Goal: Information Seeking & Learning: Check status

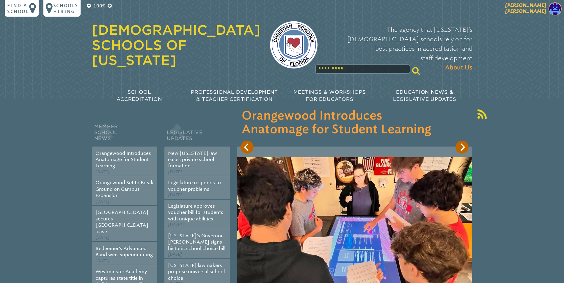
click at [557, 6] on img at bounding box center [554, 8] width 13 height 13
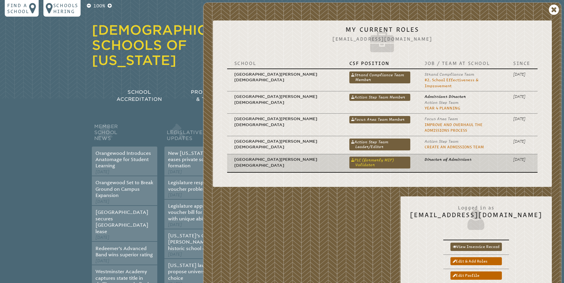
click at [349, 157] on link "PLC (formerly MIP) Validator" at bounding box center [379, 163] width 61 height 12
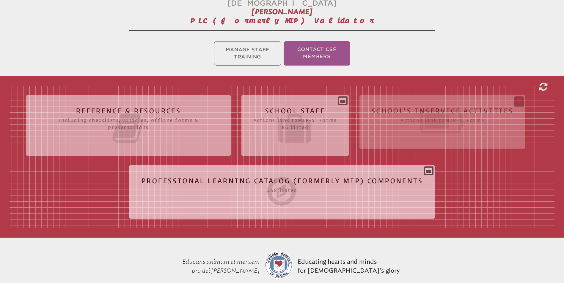
scroll to position [149, 0]
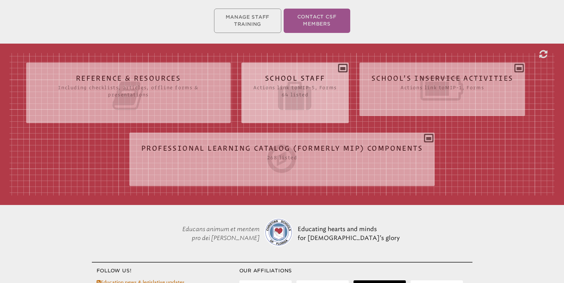
click at [343, 67] on div "School Staff Actions link to mip-5 , Forms 64 listed Report (for printing & exp…" at bounding box center [294, 90] width 107 height 46
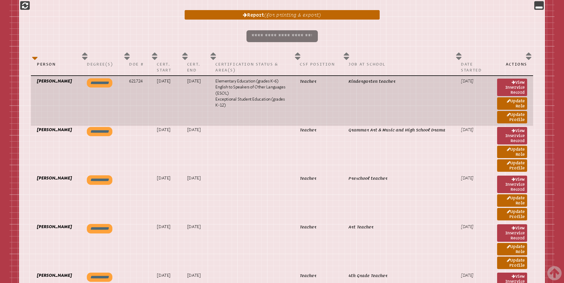
scroll to position [416, 0]
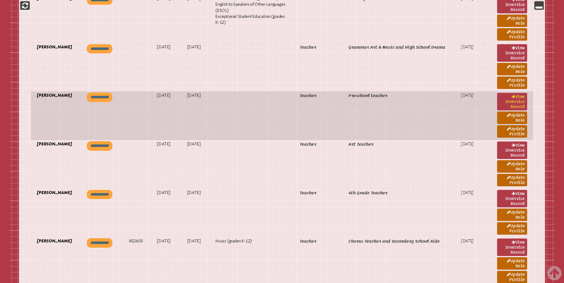
click at [511, 93] on link "View inservice record" at bounding box center [512, 102] width 30 height 18
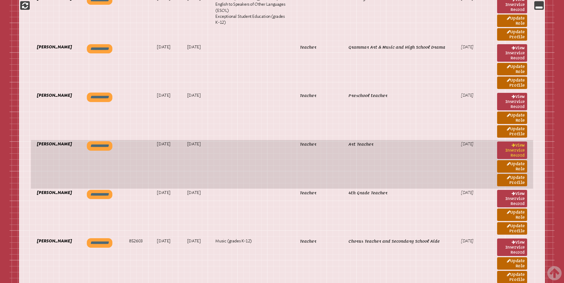
click at [516, 142] on link "View inservice record" at bounding box center [512, 151] width 30 height 18
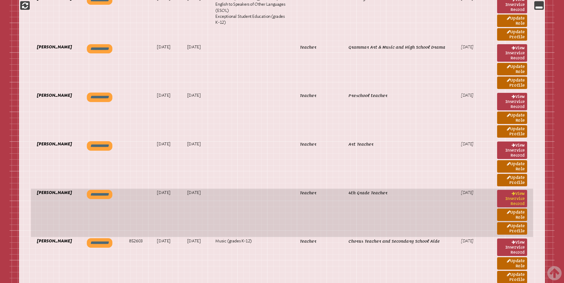
click at [514, 190] on link "View inservice record" at bounding box center [512, 199] width 30 height 18
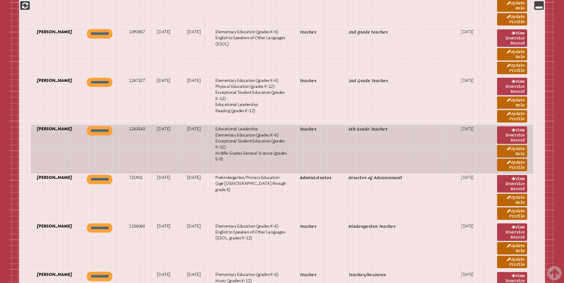
scroll to position [743, 0]
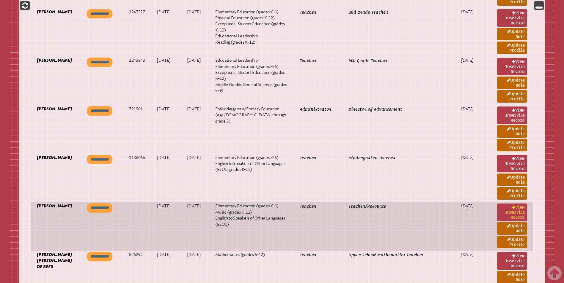
click at [508, 204] on link "View inservice record" at bounding box center [512, 213] width 30 height 18
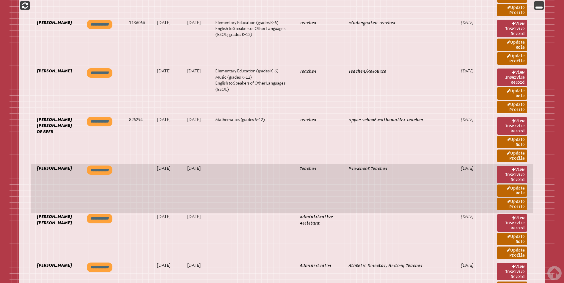
scroll to position [891, 0]
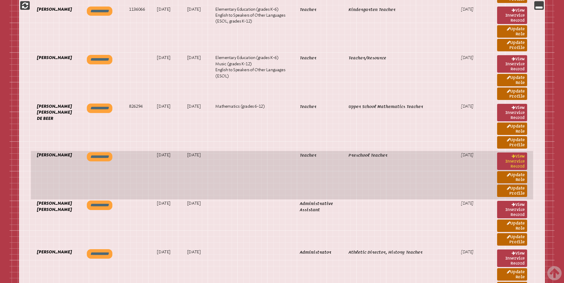
click at [517, 153] on link "View inservice record" at bounding box center [512, 162] width 30 height 18
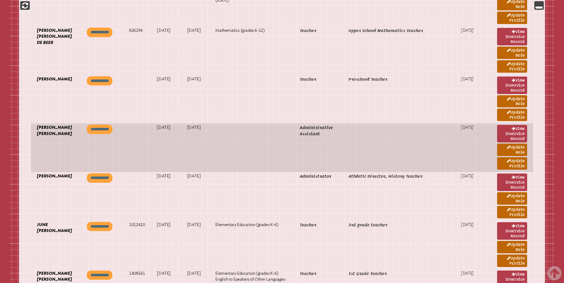
scroll to position [1010, 0]
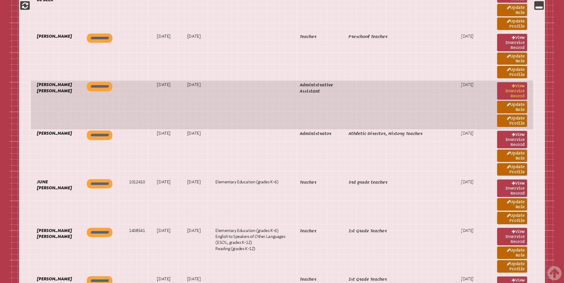
click at [511, 82] on link "View inservice record" at bounding box center [512, 91] width 30 height 18
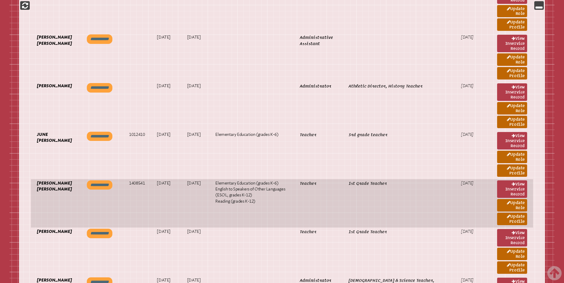
scroll to position [1099, 0]
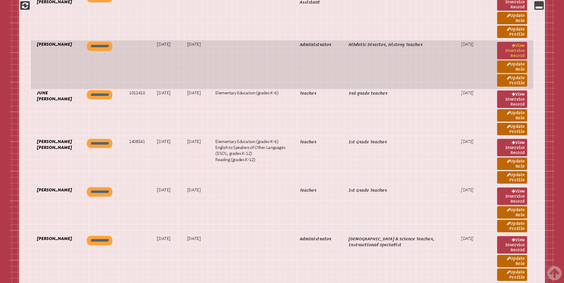
click at [517, 42] on link "View inservice record" at bounding box center [512, 51] width 30 height 18
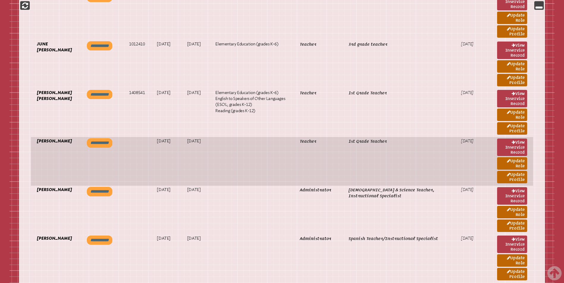
scroll to position [1159, 0]
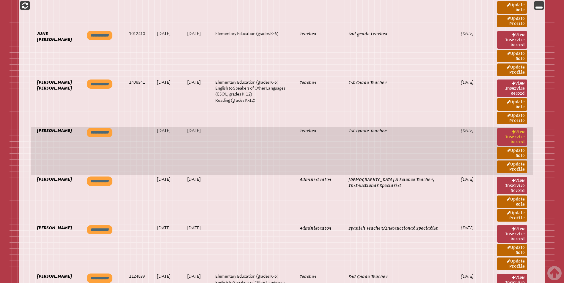
click at [507, 128] on link "View inservice record" at bounding box center [512, 137] width 30 height 18
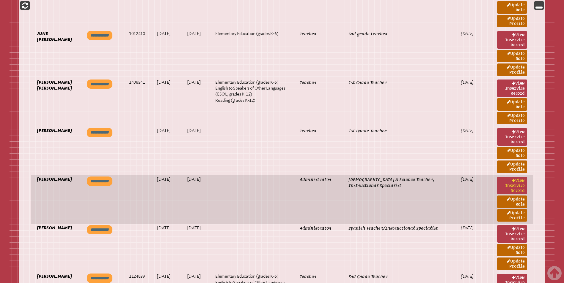
click at [516, 177] on link "View inservice record" at bounding box center [512, 186] width 30 height 18
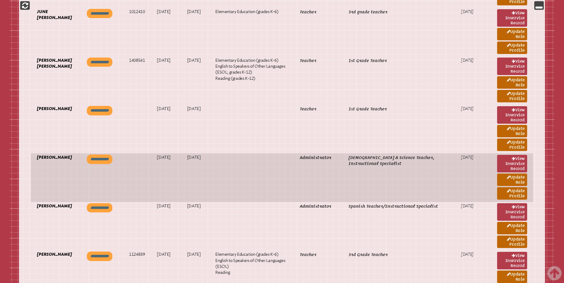
scroll to position [1248, 0]
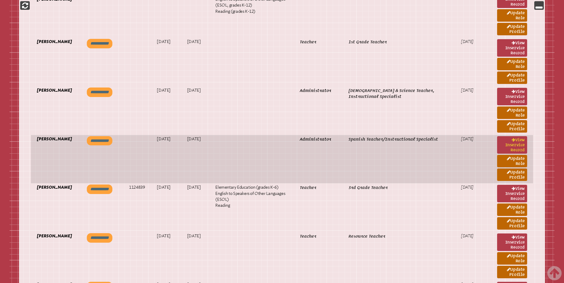
click at [510, 136] on link "View inservice record" at bounding box center [512, 145] width 30 height 18
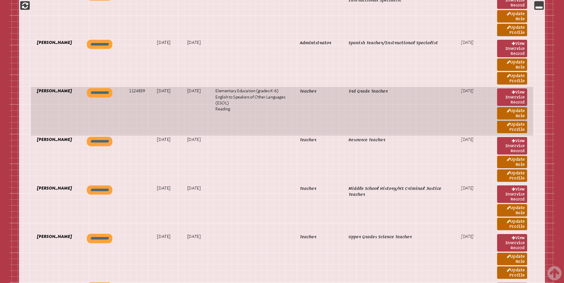
scroll to position [1366, 0]
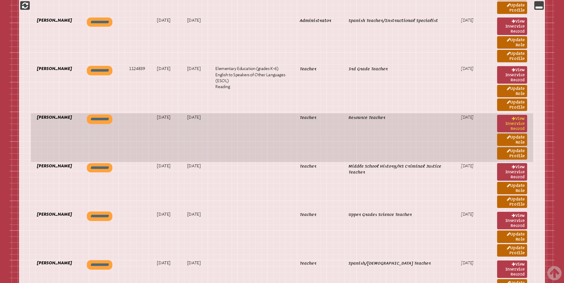
click at [510, 115] on link "View inservice record" at bounding box center [512, 124] width 30 height 18
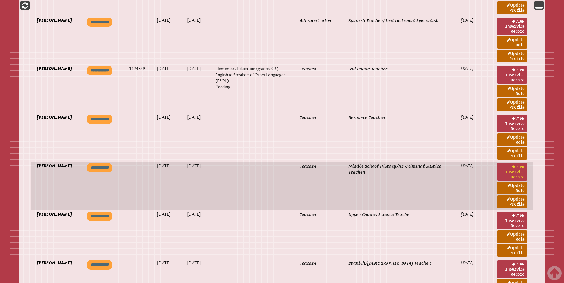
click at [520, 163] on link "View inservice record" at bounding box center [512, 172] width 30 height 18
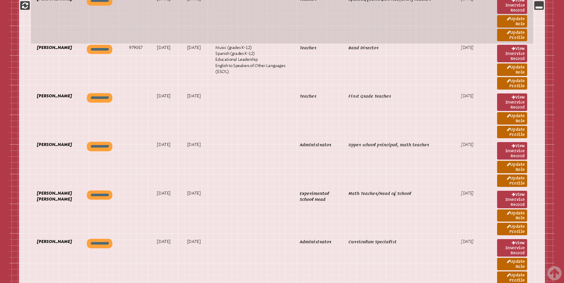
scroll to position [1664, 0]
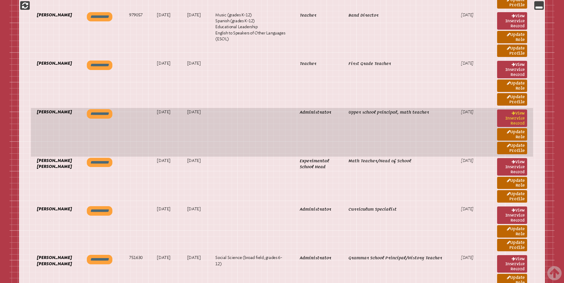
click at [520, 110] on link "View inservice record" at bounding box center [512, 119] width 30 height 18
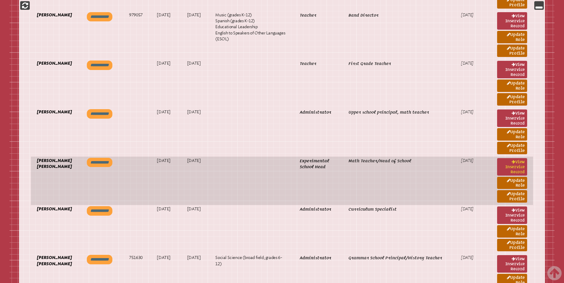
click at [519, 158] on link "View inservice record" at bounding box center [512, 167] width 30 height 18
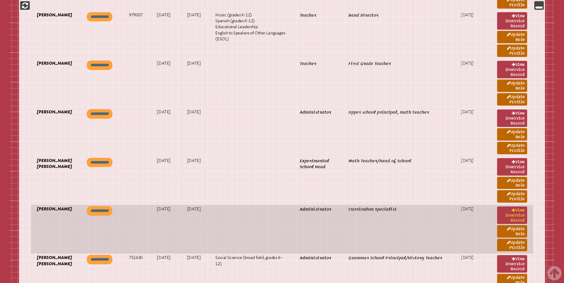
click at [508, 207] on link "View inservice record" at bounding box center [512, 216] width 30 height 18
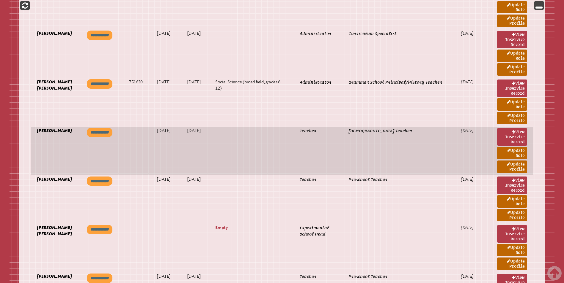
scroll to position [1842, 0]
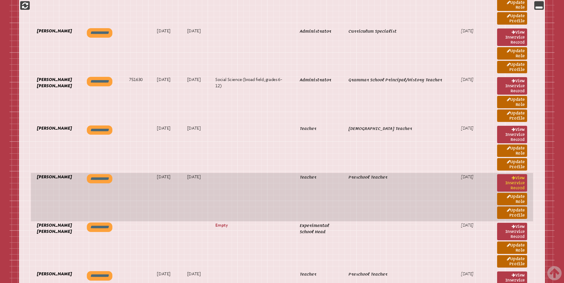
click at [516, 174] on link "View inservice record" at bounding box center [512, 183] width 30 height 18
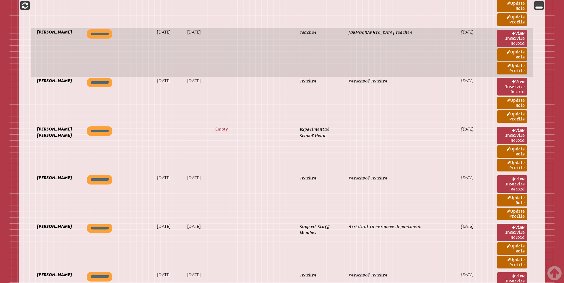
scroll to position [1961, 0]
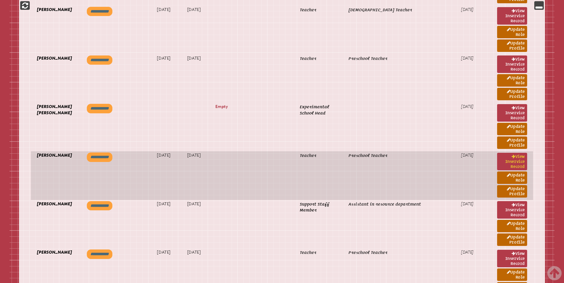
click at [513, 153] on link "View inservice record" at bounding box center [512, 162] width 30 height 18
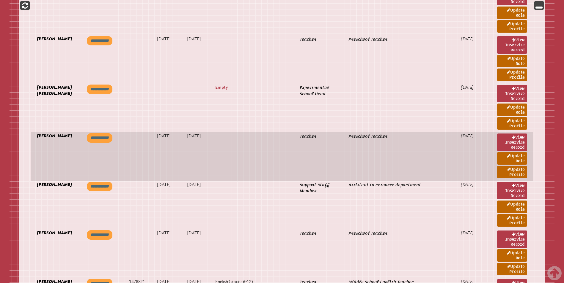
scroll to position [1990, 0]
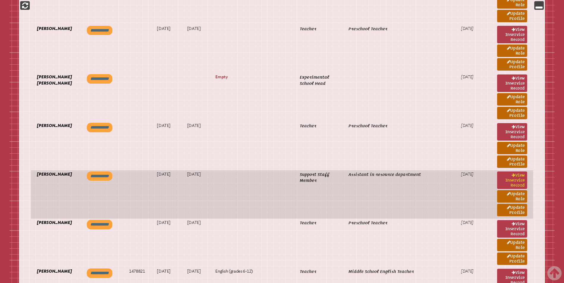
click at [512, 173] on icon at bounding box center [513, 175] width 4 height 4
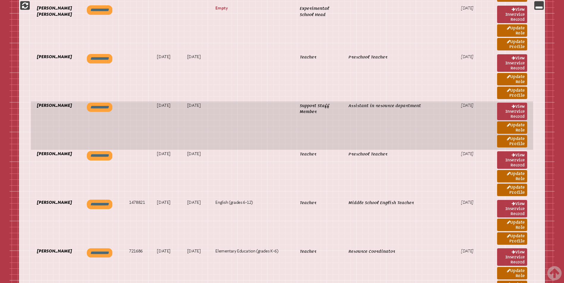
scroll to position [2079, 0]
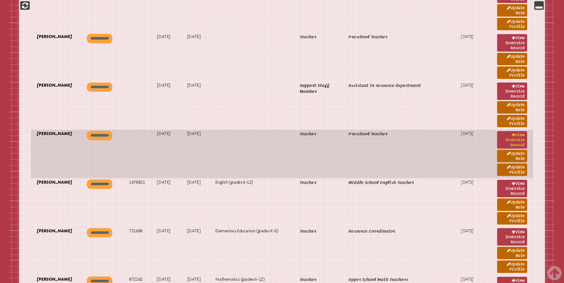
click at [514, 131] on link "View inservice record" at bounding box center [512, 140] width 30 height 18
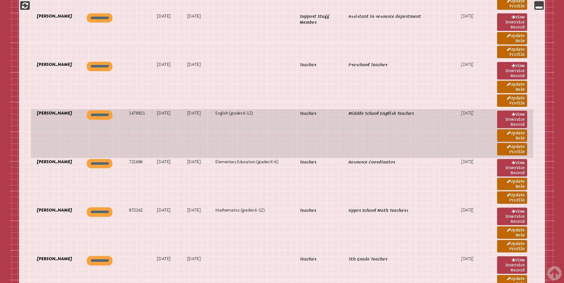
scroll to position [2169, 0]
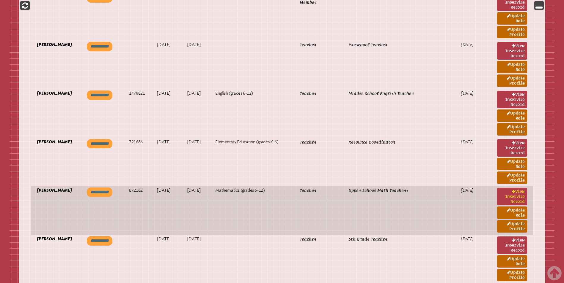
click at [517, 188] on link "View inservice record" at bounding box center [512, 197] width 30 height 18
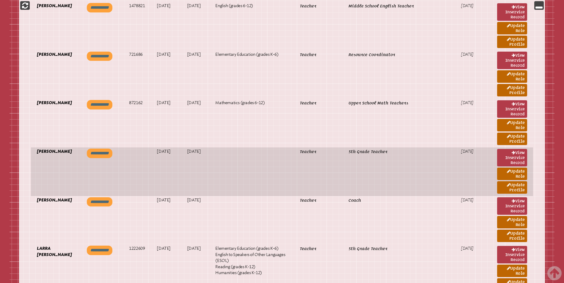
scroll to position [2258, 0]
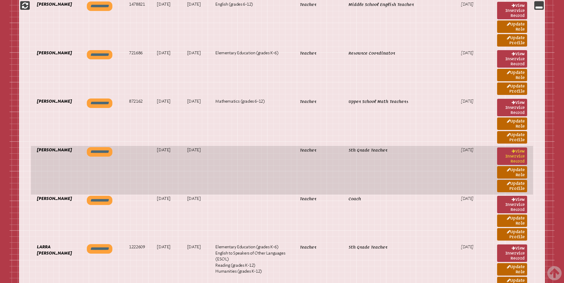
click at [513, 148] on link "View inservice record" at bounding box center [512, 157] width 30 height 18
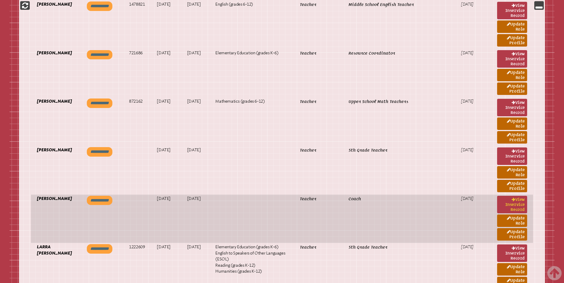
click at [513, 196] on link "View inservice record" at bounding box center [512, 205] width 30 height 18
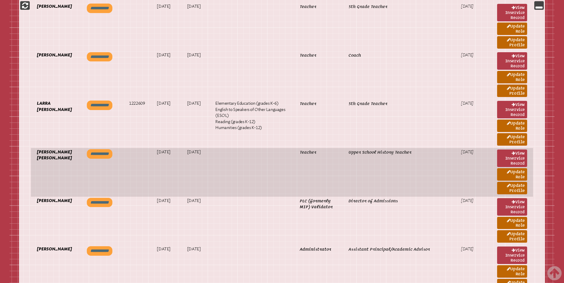
scroll to position [2436, 0]
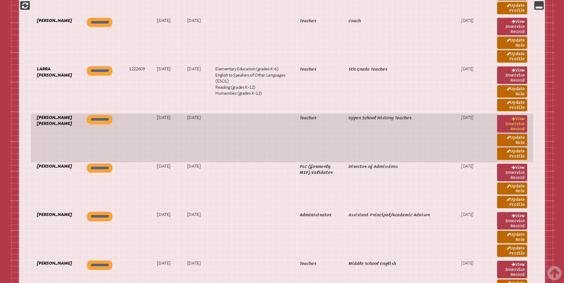
click at [507, 115] on link "View inservice record" at bounding box center [512, 124] width 30 height 18
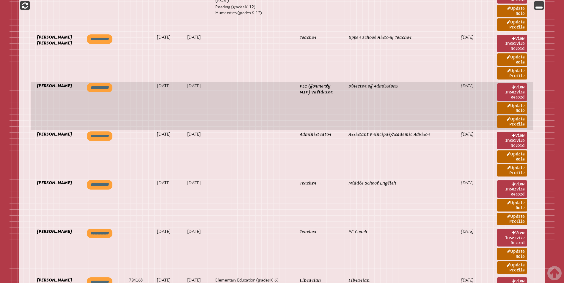
scroll to position [2525, 0]
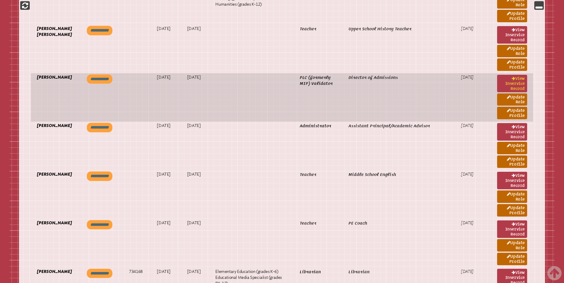
click at [509, 75] on link "View inservice record" at bounding box center [512, 84] width 30 height 18
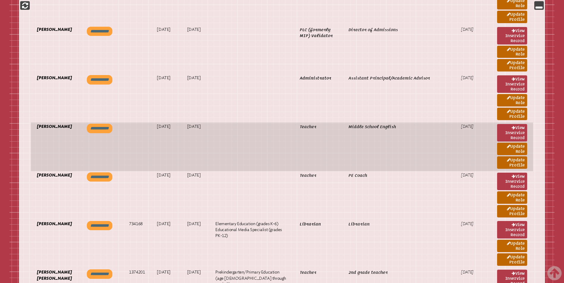
scroll to position [2584, 0]
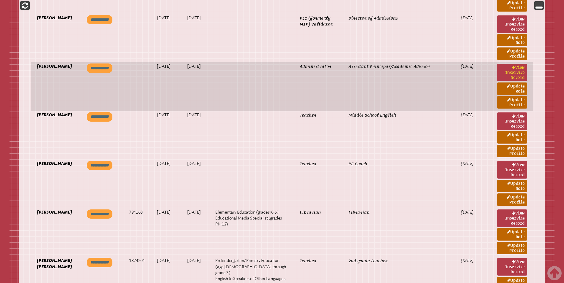
click at [510, 64] on link "View inservice record" at bounding box center [512, 73] width 30 height 18
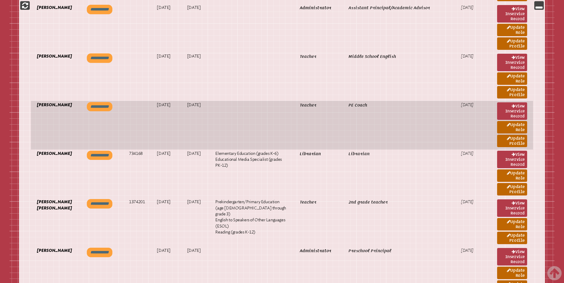
scroll to position [2644, 0]
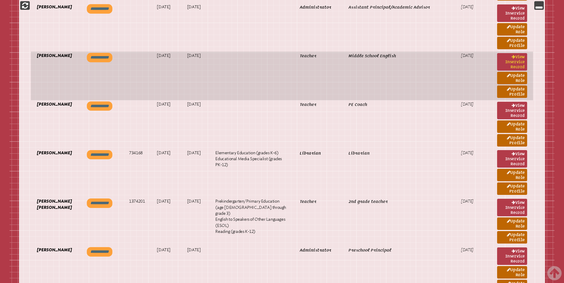
click at [515, 53] on link "View inservice record" at bounding box center [512, 62] width 30 height 18
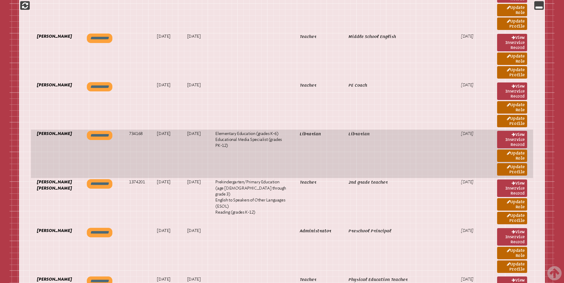
scroll to position [2703, 0]
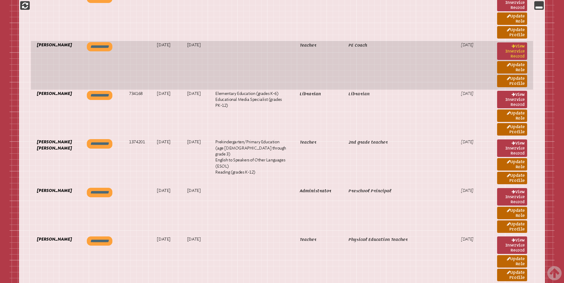
click at [514, 42] on link "View inservice record" at bounding box center [512, 51] width 30 height 18
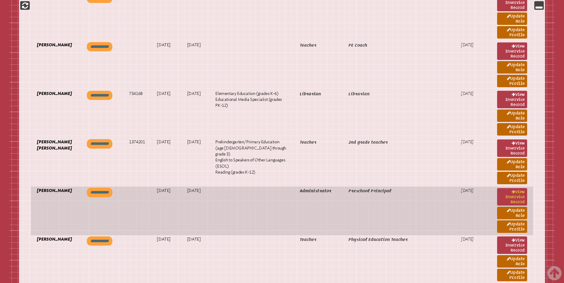
click at [512, 190] on icon at bounding box center [513, 192] width 4 height 4
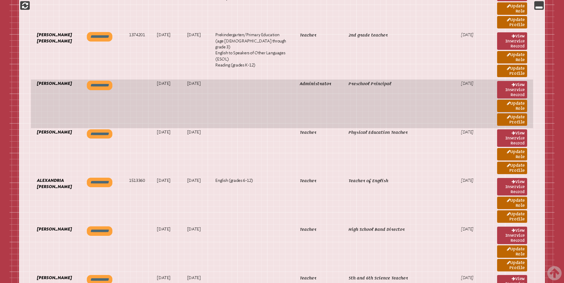
scroll to position [2822, 0]
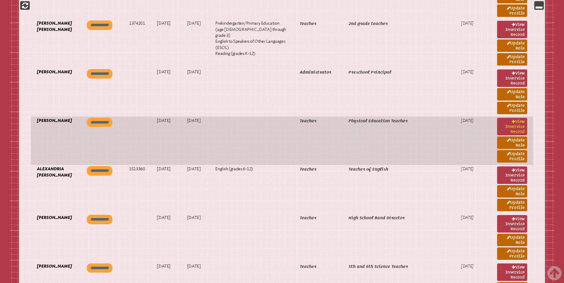
click at [507, 118] on link "View inservice record" at bounding box center [512, 127] width 30 height 18
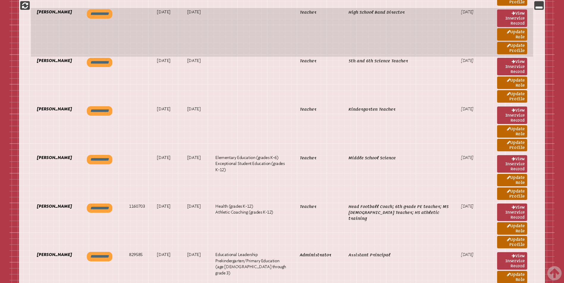
scroll to position [3030, 0]
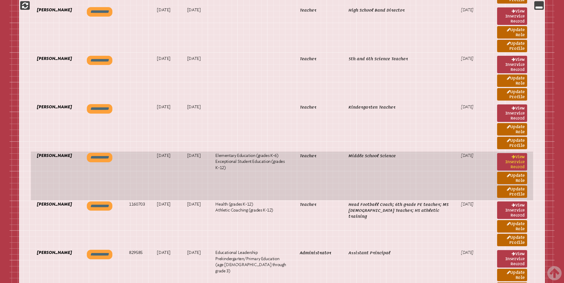
click at [510, 153] on link "View inservice record" at bounding box center [512, 162] width 30 height 18
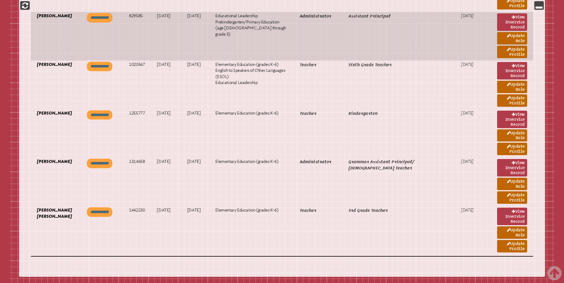
scroll to position [3268, 0]
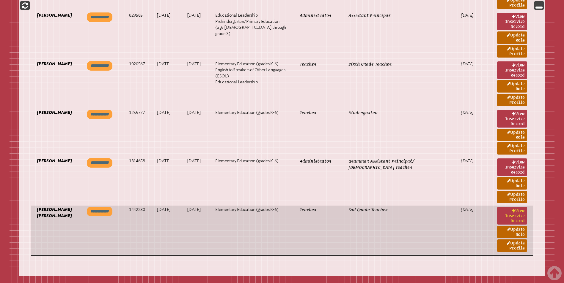
click at [514, 207] on link "View inservice record" at bounding box center [512, 216] width 30 height 18
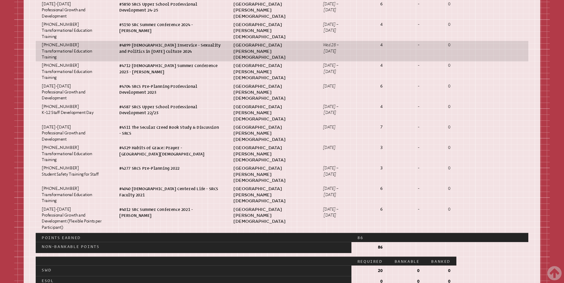
scroll to position [446, 0]
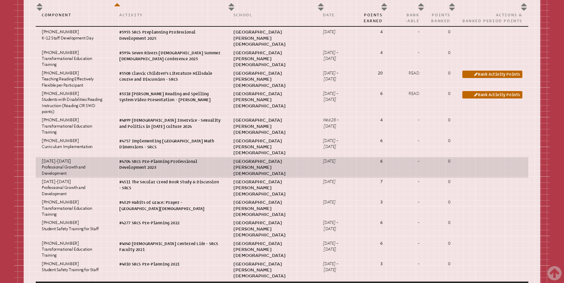
scroll to position [505, 0]
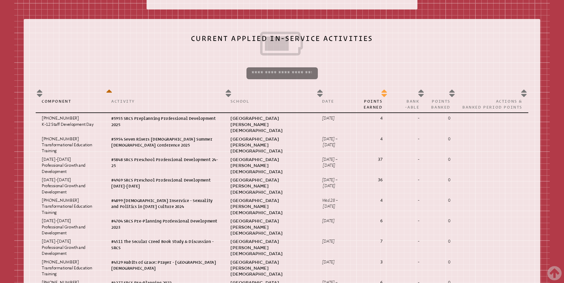
scroll to position [267, 0]
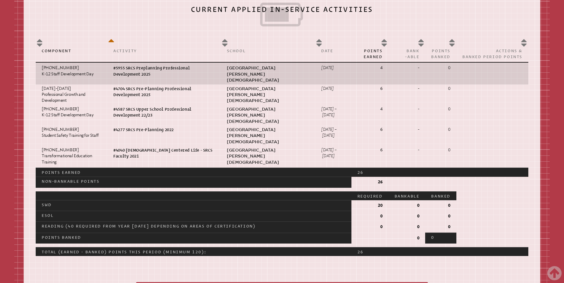
scroll to position [297, 0]
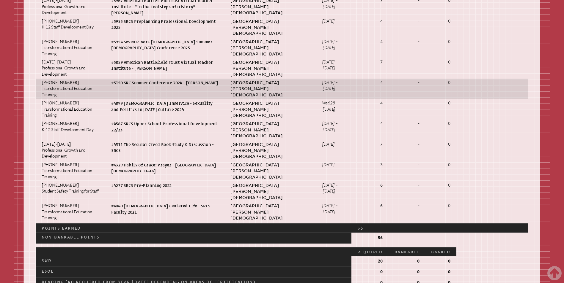
scroll to position [386, 0]
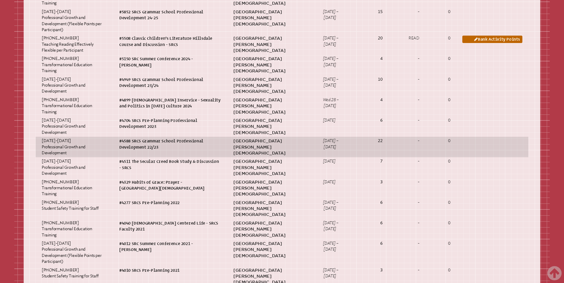
scroll to position [446, 0]
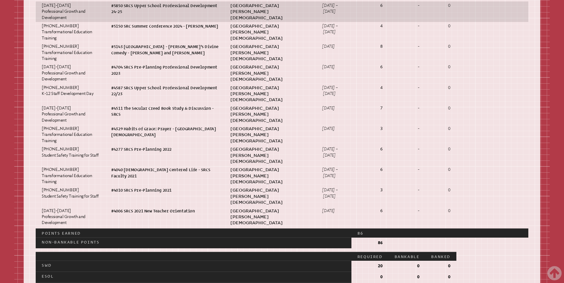
scroll to position [446, 0]
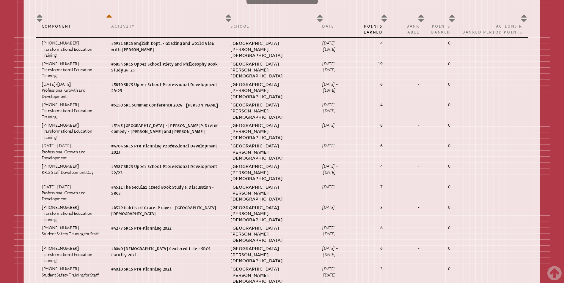
scroll to position [238, 0]
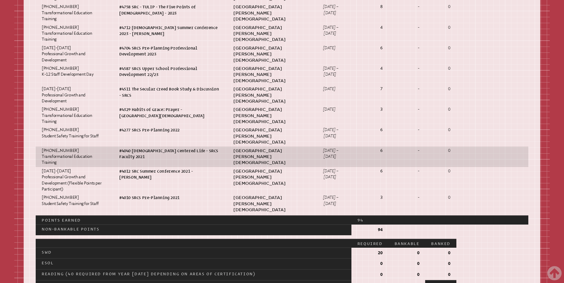
scroll to position [505, 0]
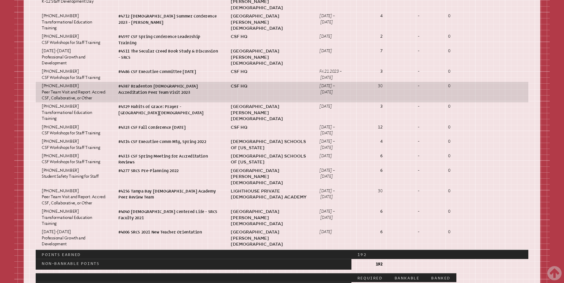
scroll to position [505, 0]
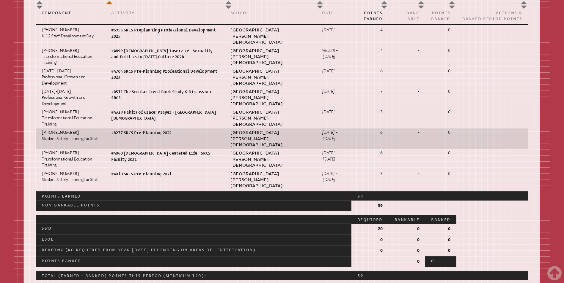
scroll to position [356, 0]
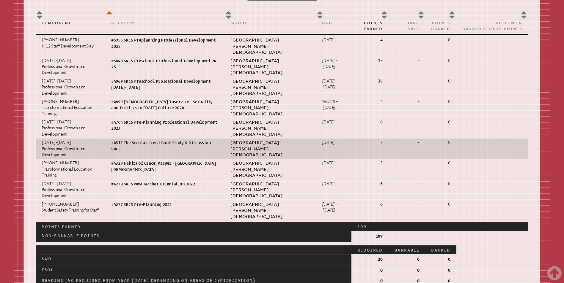
scroll to position [356, 0]
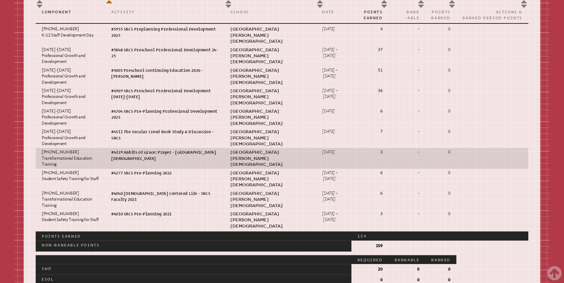
scroll to position [356, 0]
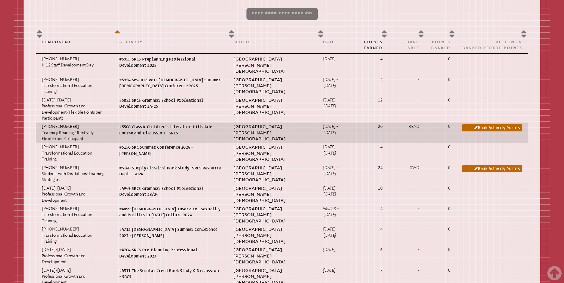
scroll to position [327, 0]
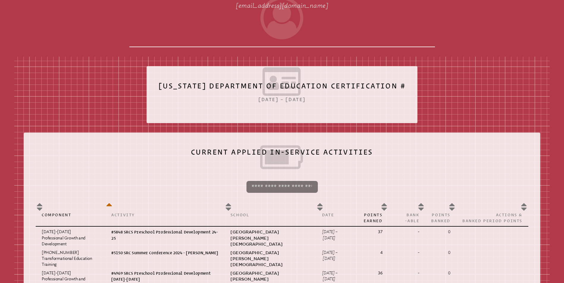
scroll to position [89, 0]
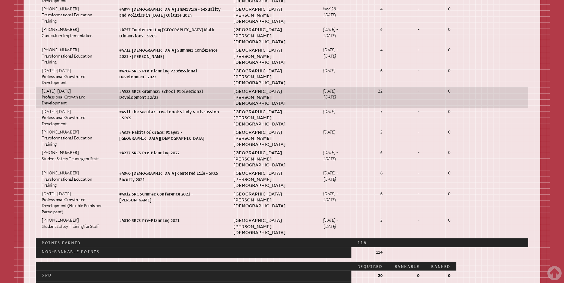
scroll to position [535, 0]
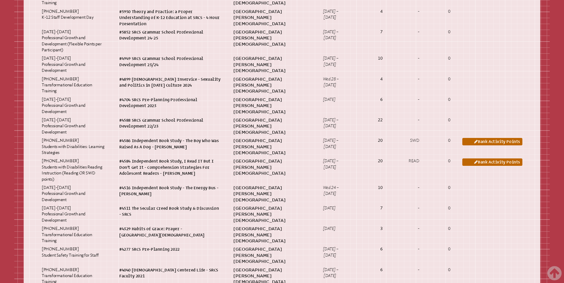
scroll to position [267, 0]
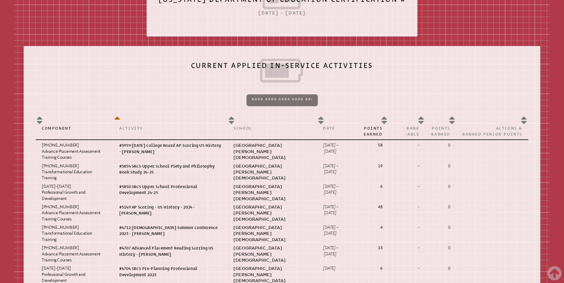
scroll to position [238, 0]
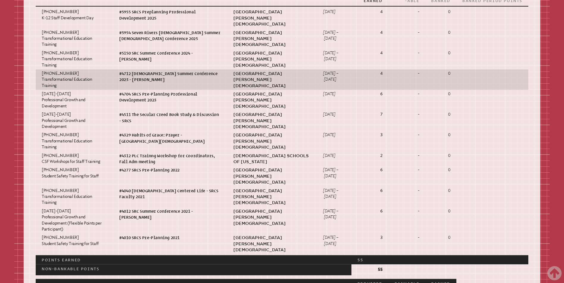
scroll to position [386, 0]
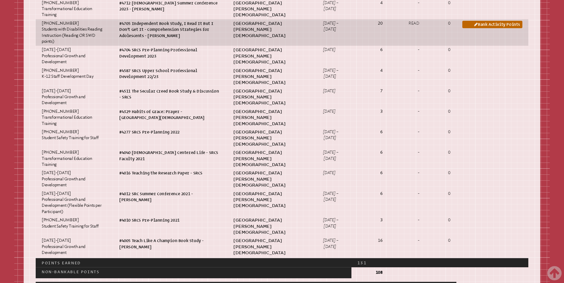
scroll to position [535, 0]
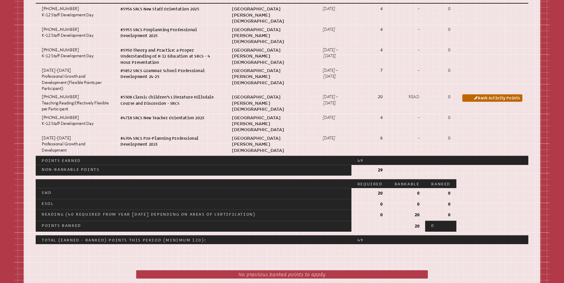
scroll to position [356, 0]
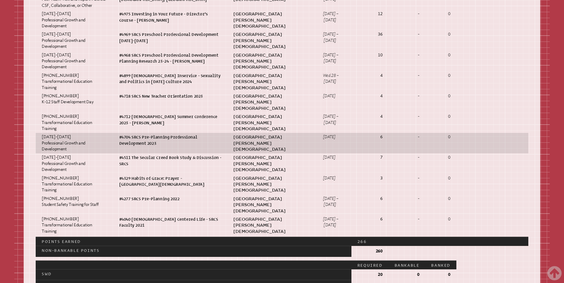
scroll to position [475, 0]
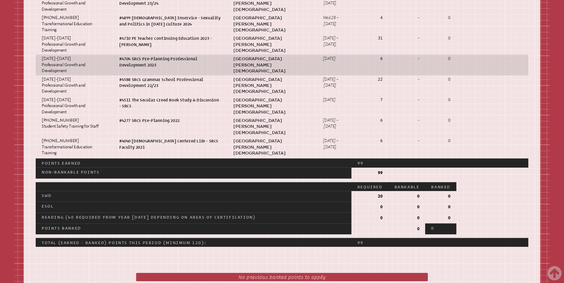
scroll to position [416, 0]
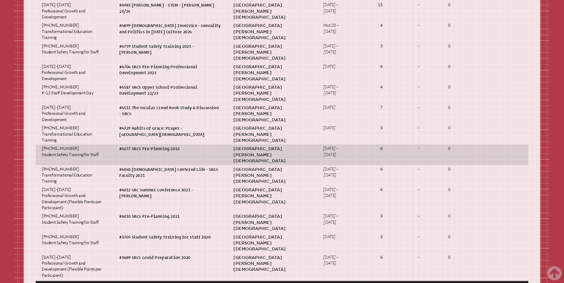
scroll to position [654, 0]
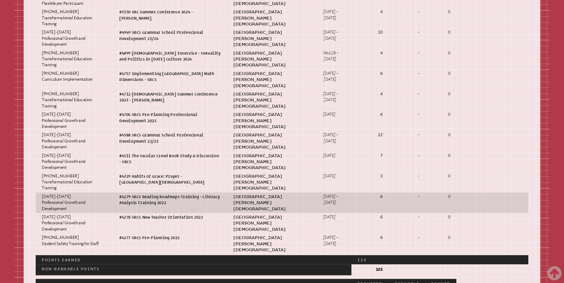
scroll to position [535, 0]
